Goal: Transaction & Acquisition: Purchase product/service

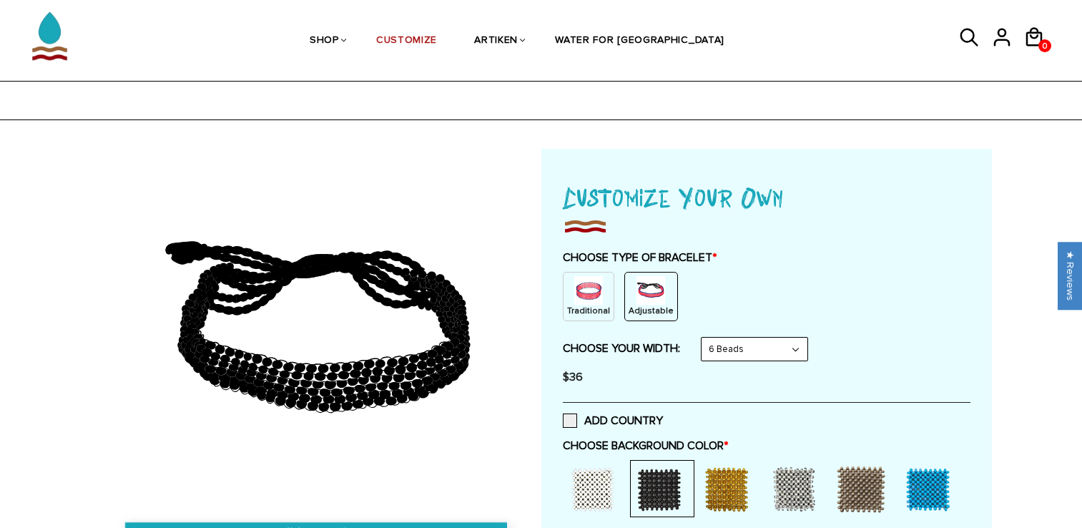
select select "6-beads"
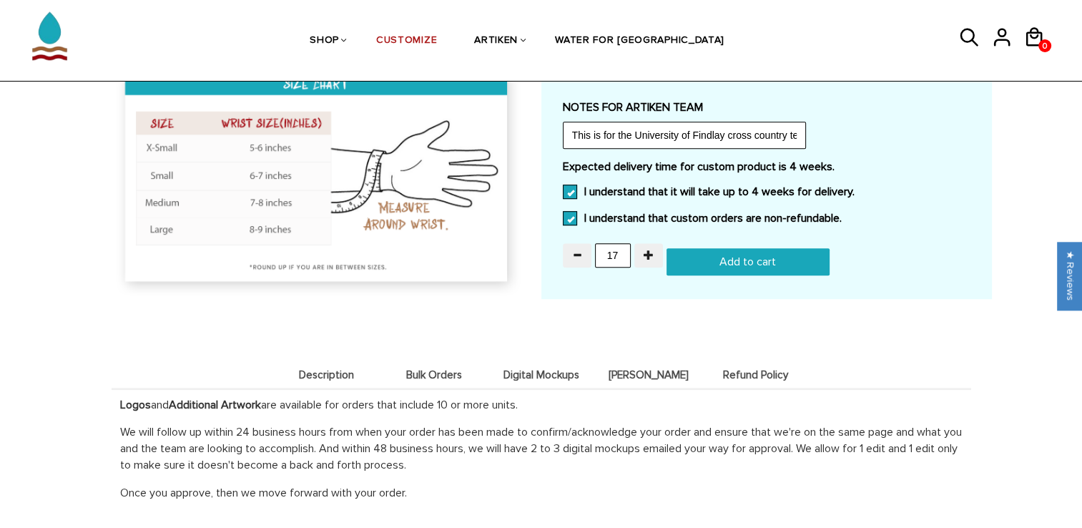
click at [763, 252] on input "Add to cart" at bounding box center [747, 261] width 163 height 27
click at [793, 260] on input "Adding.." at bounding box center [747, 261] width 163 height 27
type input "Add to cart"
click at [1027, 39] on icon at bounding box center [1030, 37] width 21 height 34
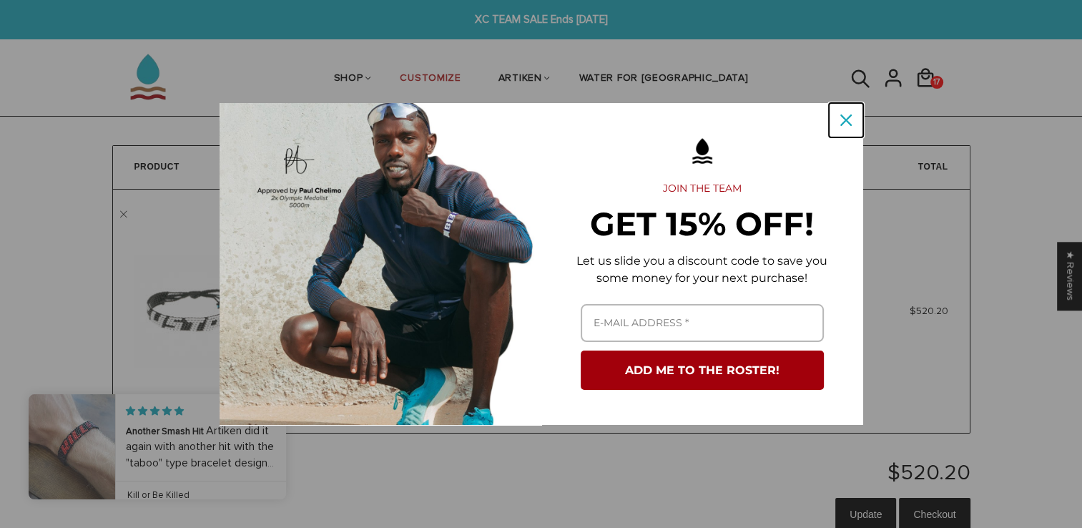
click at [841, 122] on icon "close icon" at bounding box center [845, 119] width 11 height 11
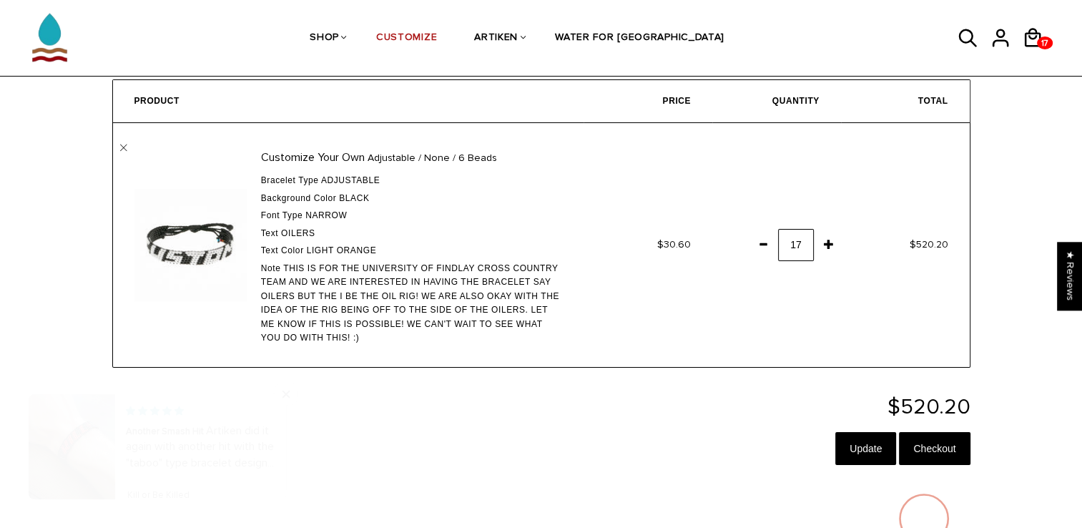
scroll to position [86, 0]
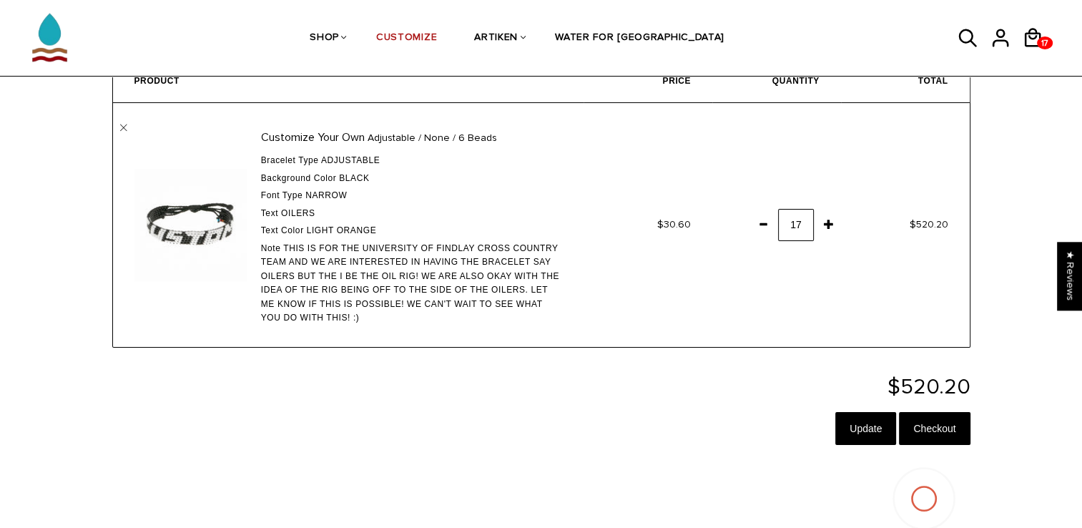
click at [949, 432] on input "Checkout" at bounding box center [934, 428] width 71 height 33
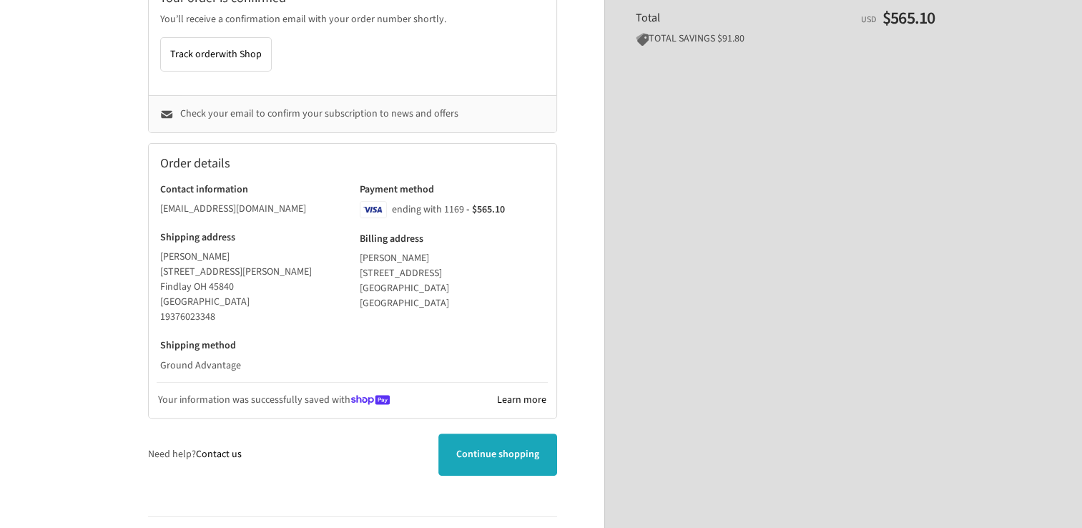
scroll to position [357, 0]
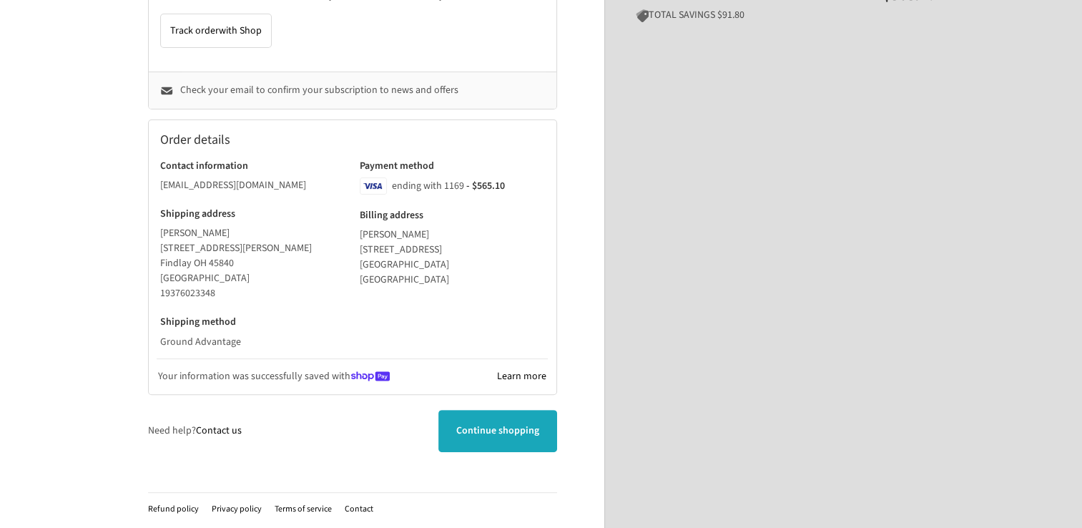
click at [488, 427] on span "Continue shopping" at bounding box center [497, 430] width 83 height 14
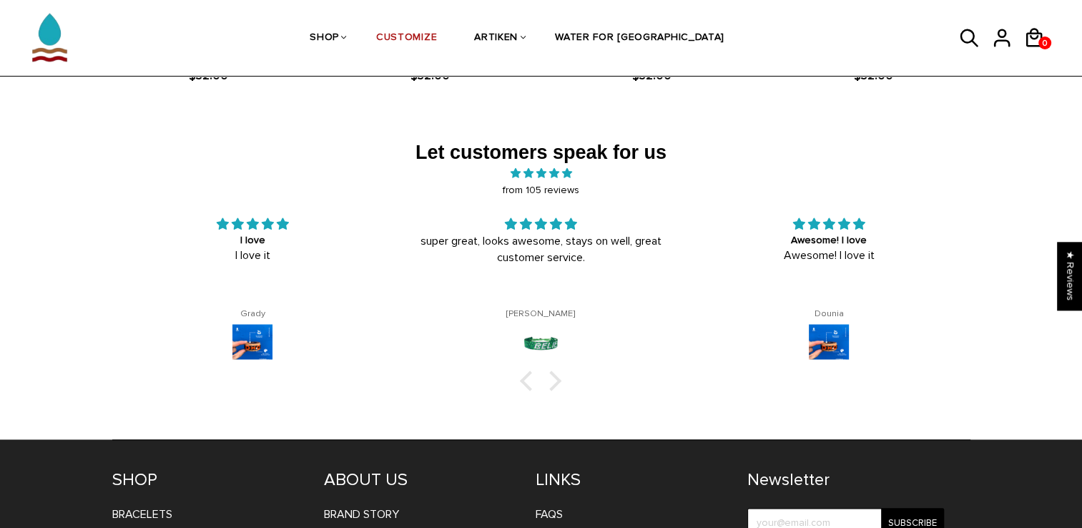
scroll to position [2387, 0]
